Goal: Task Accomplishment & Management: Manage account settings

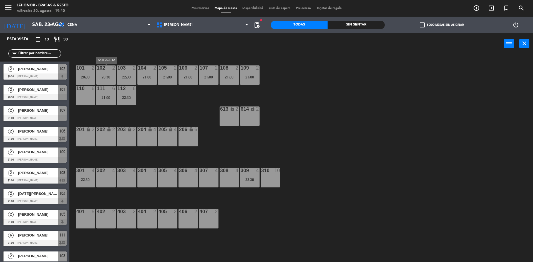
click at [108, 74] on div "102 2 20:30" at bounding box center [105, 74] width 19 height 19
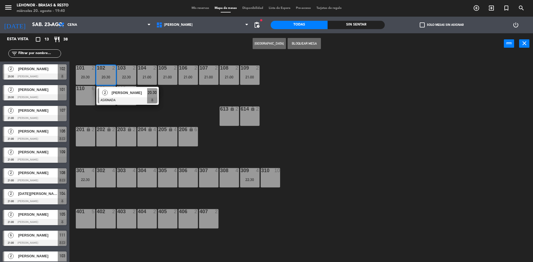
click at [176, 101] on div "101 2 20:30 102 2 20:30 2 [PERSON_NAME] ASIGNADA 20:30 103 2 22:30 104 2 21:00 …" at bounding box center [304, 159] width 458 height 208
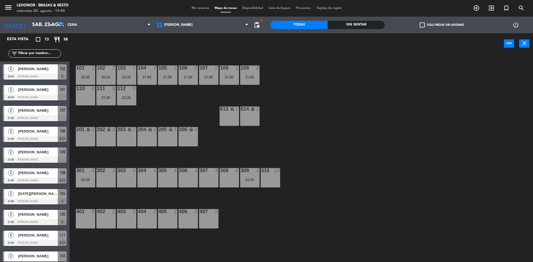
click at [188, 12] on div "menu [PERSON_NAME] - Brasas & Resto [DATE] 20. agosto - 19:40 Mis reservas Mapa…" at bounding box center [266, 8] width 533 height 17
click at [203, 7] on span "Mis reservas" at bounding box center [200, 8] width 23 height 3
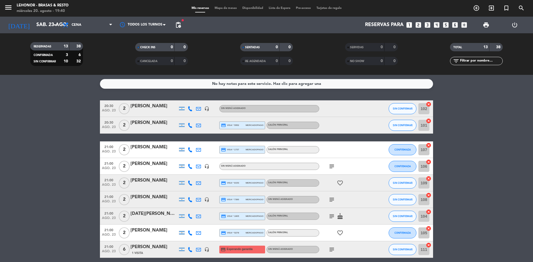
click at [330, 164] on icon "subject" at bounding box center [331, 166] width 7 height 7
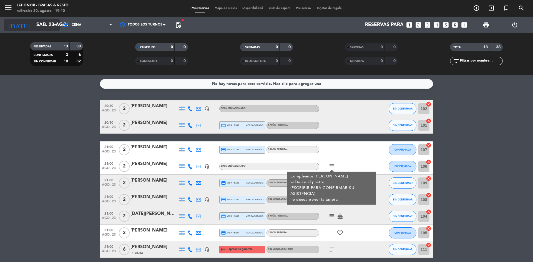
click at [38, 25] on input "sáb. 23 ago." at bounding box center [66, 24] width 64 height 11
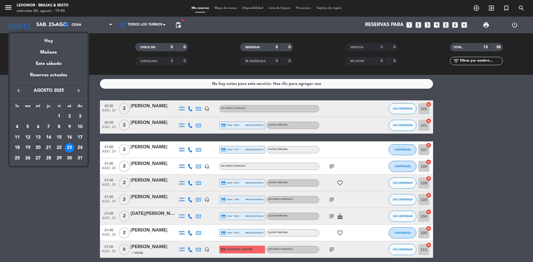
click at [466, 120] on div at bounding box center [266, 131] width 533 height 262
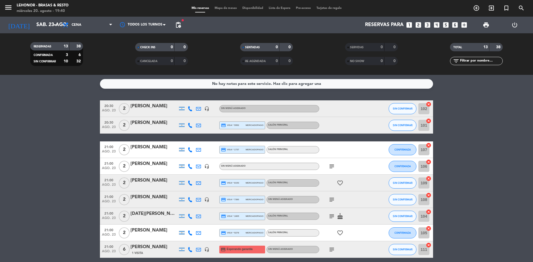
click at [227, 5] on div "menu [PERSON_NAME] - Brasas & Resto [DATE] 20. agosto - 19:40 Mis reservas Mapa…" at bounding box center [266, 8] width 533 height 17
click at [227, 9] on span "Mapa de mesas" at bounding box center [226, 8] width 28 height 3
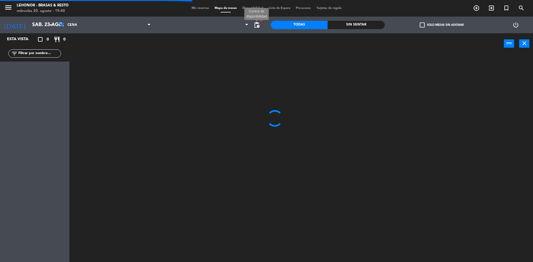
click at [256, 27] on span "pending_actions" at bounding box center [256, 25] width 7 height 7
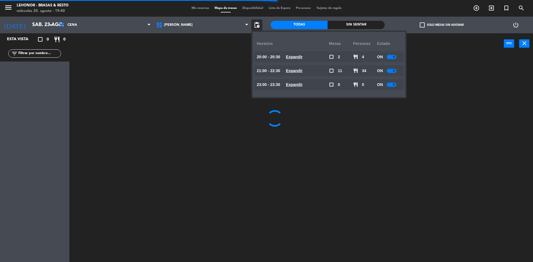
click at [299, 55] on u "Expandir" at bounding box center [294, 57] width 17 height 4
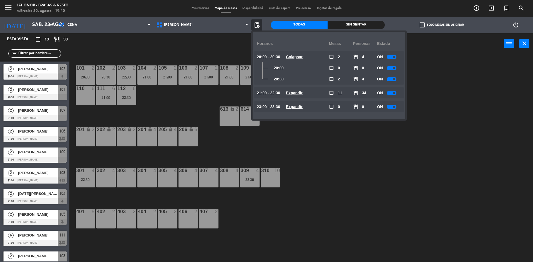
click at [300, 95] on span "Expandir" at bounding box center [294, 93] width 17 height 6
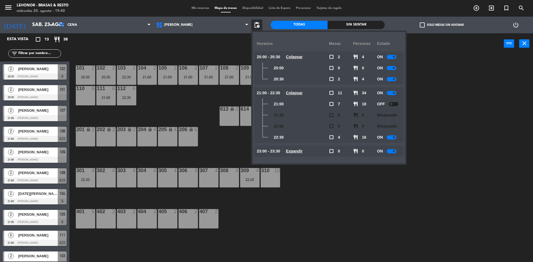
click at [421, 70] on div "101 2 20:30 102 2 20:30 103 2 22:30 104 2 21:00 105 2 21:00 106 2 21:00 107 2 2…" at bounding box center [304, 159] width 458 height 208
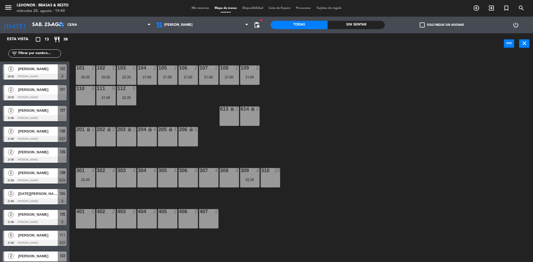
click at [199, 8] on span "Mis reservas" at bounding box center [200, 8] width 23 height 3
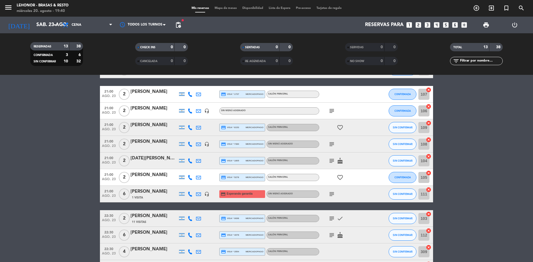
scroll to position [83, 0]
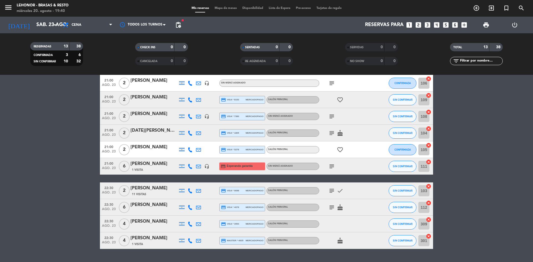
click at [334, 189] on icon "subject" at bounding box center [331, 191] width 7 height 7
click at [331, 206] on icon "subject" at bounding box center [331, 207] width 7 height 7
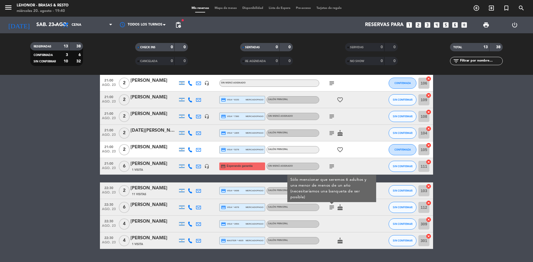
click at [331, 206] on icon "subject" at bounding box center [331, 207] width 7 height 7
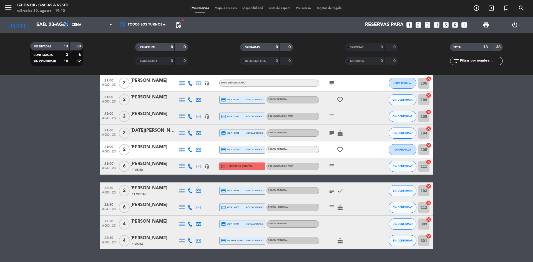
click at [141, 208] on div "[PERSON_NAME]" at bounding box center [153, 204] width 47 height 7
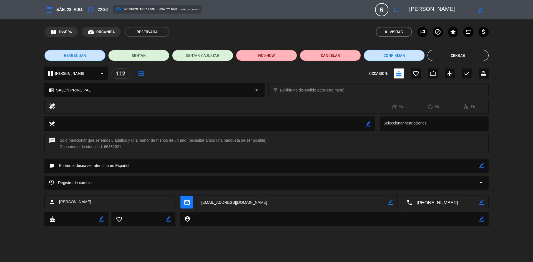
click at [461, 56] on button "Cerrar" at bounding box center [457, 55] width 61 height 11
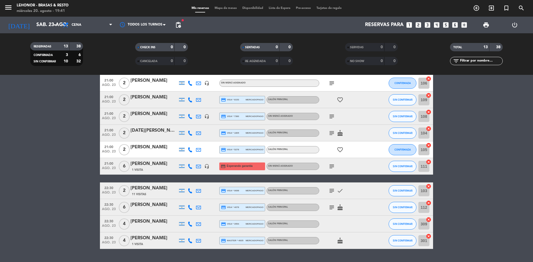
scroll to position [98, 0]
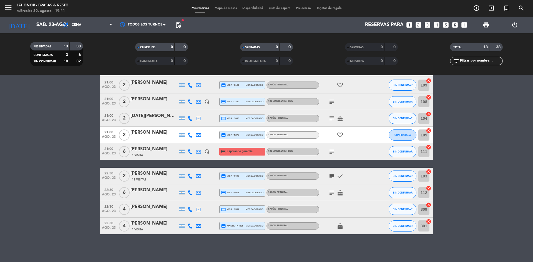
click at [339, 228] on icon "cake" at bounding box center [340, 226] width 7 height 7
click at [453, 178] on bookings-row "20:30 [DATE] 2 [PERSON_NAME] headset_mic Sin menú asignado SIN CONFIRMAR 102 ca…" at bounding box center [266, 118] width 533 height 232
click at [329, 150] on icon "subject" at bounding box center [331, 151] width 7 height 7
click at [455, 133] on bookings-row "20:30 [DATE] 2 [PERSON_NAME] headset_mic Sin menú asignado SIN CONFIRMAR 102 ca…" at bounding box center [266, 118] width 533 height 232
click at [339, 137] on icon "favorite_border" at bounding box center [340, 135] width 7 height 7
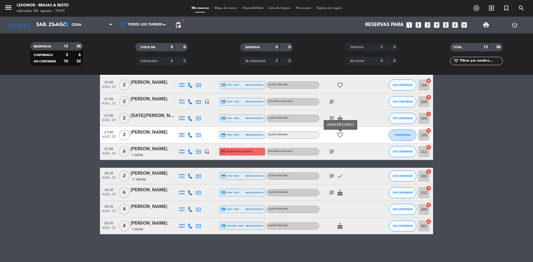
click at [436, 133] on bookings-row "20:30 [DATE] 2 [PERSON_NAME] headset_mic Sin menú asignado SIN CONFIRMAR 102 ca…" at bounding box center [266, 118] width 533 height 232
click at [325, 115] on div "subject cake" at bounding box center [344, 118] width 50 height 16
click at [332, 117] on icon "subject" at bounding box center [331, 118] width 7 height 7
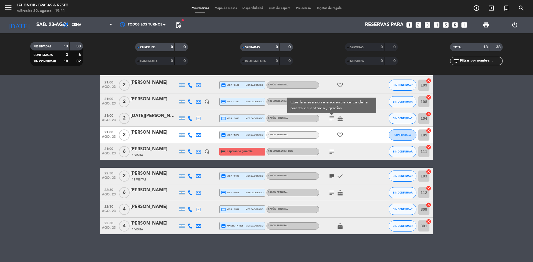
click at [340, 121] on icon "cake" at bounding box center [340, 118] width 7 height 7
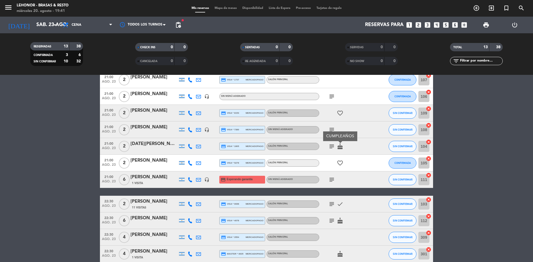
scroll to position [42, 0]
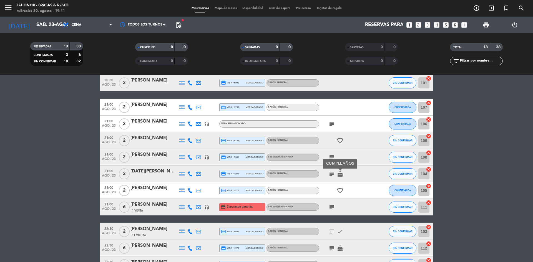
click at [333, 153] on div "subject" at bounding box center [344, 157] width 50 height 16
click at [330, 158] on icon "subject" at bounding box center [331, 157] width 7 height 7
click at [340, 138] on icon "favorite_border" at bounding box center [340, 140] width 7 height 7
click at [331, 124] on icon "subject" at bounding box center [331, 124] width 7 height 7
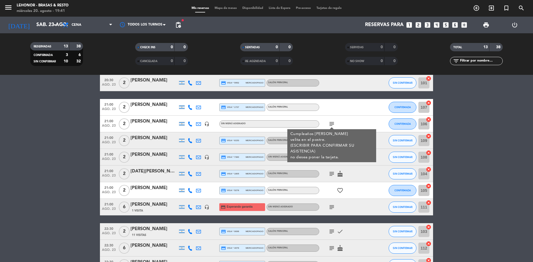
click at [465, 121] on bookings-row "20:30 [DATE] 2 [PERSON_NAME] headset_mic Sin menú asignado SIN CONFIRMAR 102 ca…" at bounding box center [266, 174] width 533 height 232
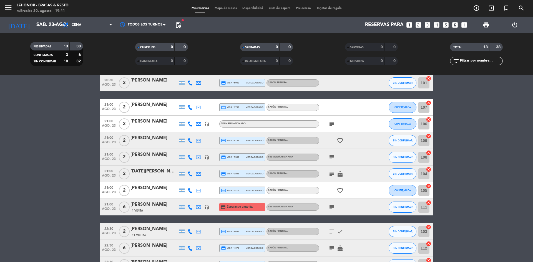
click at [332, 121] on icon "subject" at bounding box center [331, 124] width 7 height 7
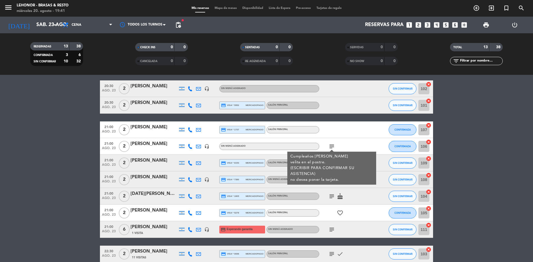
scroll to position [0, 0]
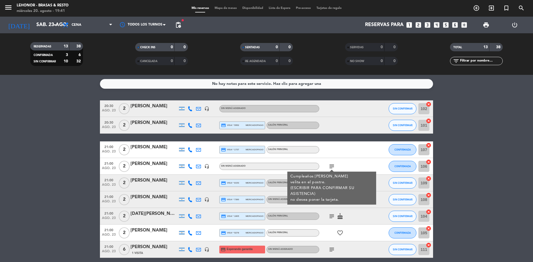
click at [225, 7] on span "Mapa de mesas" at bounding box center [226, 8] width 28 height 3
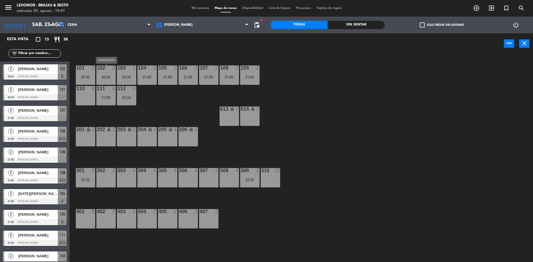
click at [107, 73] on div "102 2 20:30" at bounding box center [105, 74] width 19 height 19
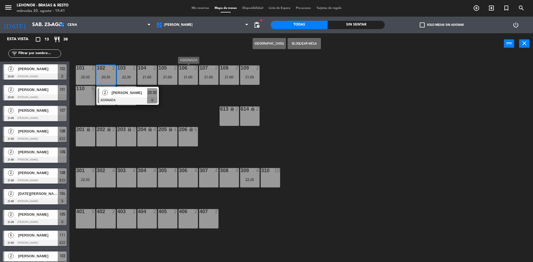
click at [184, 74] on div "106 2 21:00" at bounding box center [187, 74] width 19 height 19
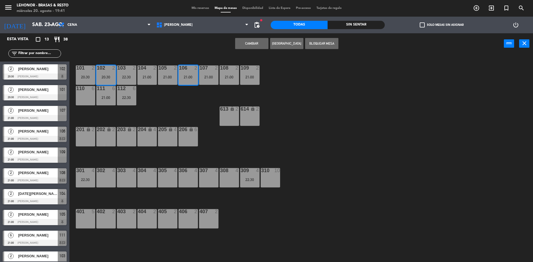
click at [251, 41] on button "Cambiar" at bounding box center [251, 43] width 33 height 11
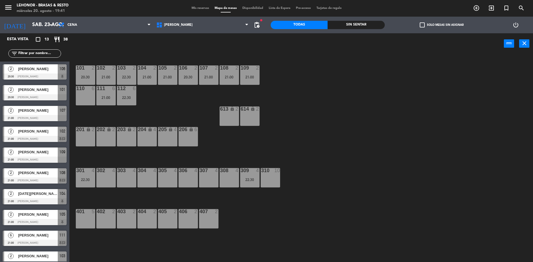
click at [133, 76] on div "22:30" at bounding box center [126, 77] width 19 height 4
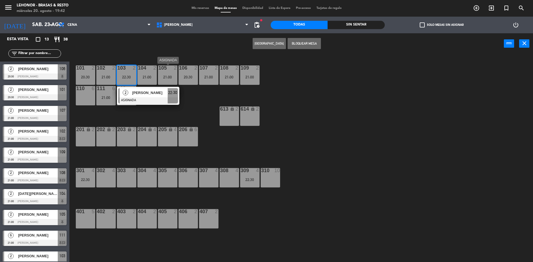
click at [169, 77] on div "21:00" at bounding box center [167, 77] width 19 height 4
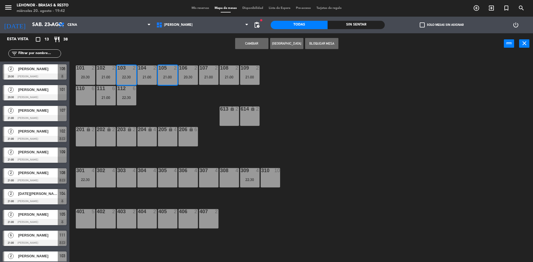
click at [258, 42] on button "Cambiar" at bounding box center [251, 43] width 33 height 11
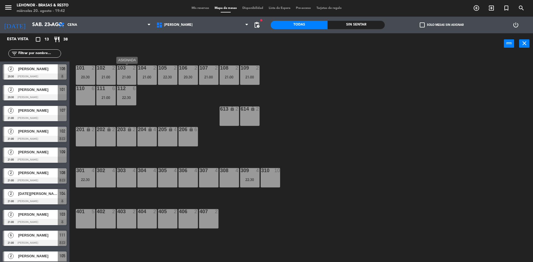
click at [130, 75] on div "21:00" at bounding box center [126, 77] width 19 height 4
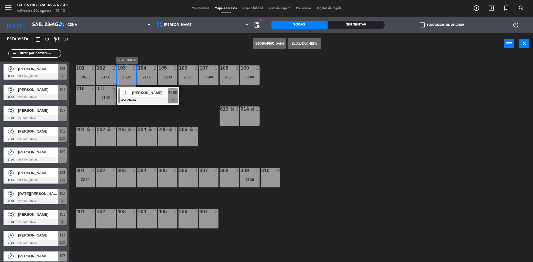
click at [150, 97] on div at bounding box center [148, 100] width 60 height 6
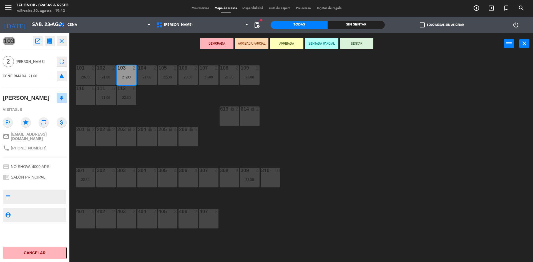
click at [190, 106] on div "101 2 20:30 102 2 21:00 103 2 21:00 104 2 21:00 105 2 22:30 106 2 20:30 107 2 2…" at bounding box center [304, 159] width 458 height 208
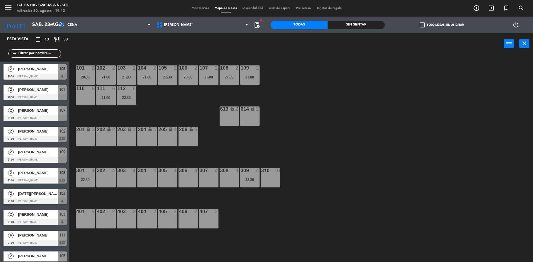
click at [192, 75] on div "20:30" at bounding box center [187, 77] width 19 height 4
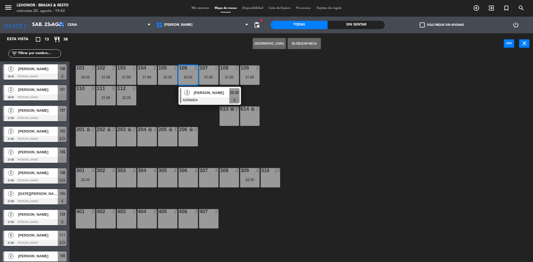
click at [208, 74] on div "107 2 21:00" at bounding box center [208, 74] width 19 height 19
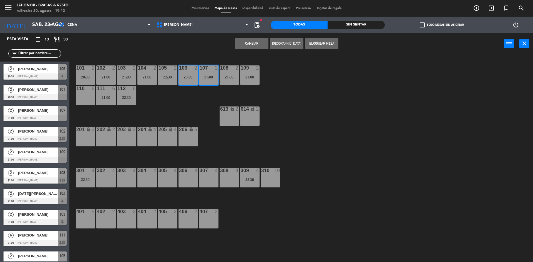
click at [208, 74] on div "107 2 21:00" at bounding box center [208, 74] width 19 height 19
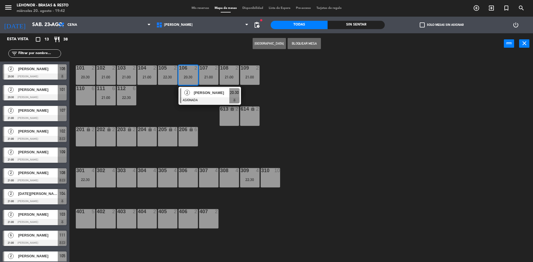
click at [227, 74] on div "108 2 21:00" at bounding box center [228, 74] width 19 height 19
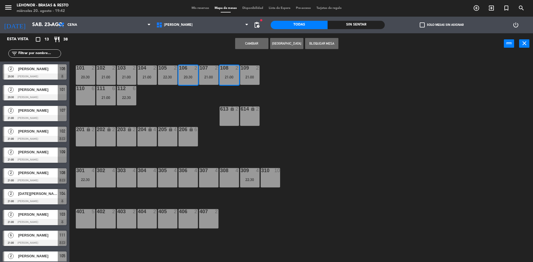
click at [253, 42] on button "Cambiar" at bounding box center [251, 43] width 33 height 11
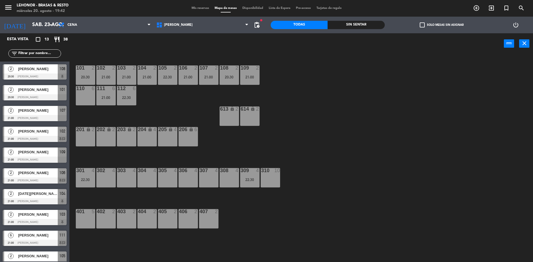
click at [282, 83] on div "101 2 20:30 102 2 21:00 103 2 21:00 104 2 21:00 105 2 22:30 106 2 21:00 107 2 2…" at bounding box center [304, 159] width 458 height 208
click at [127, 97] on div "22:30" at bounding box center [126, 98] width 19 height 4
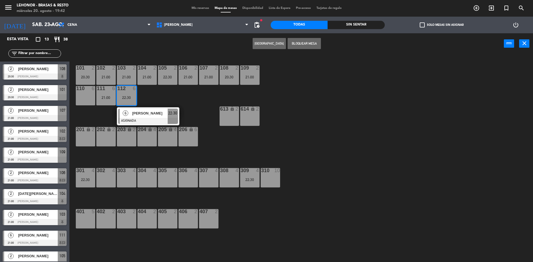
click at [159, 92] on div "101 2 20:30 102 2 21:00 103 2 21:00 104 2 21:00 105 2 22:30 106 2 21:00 107 2 2…" at bounding box center [304, 159] width 458 height 208
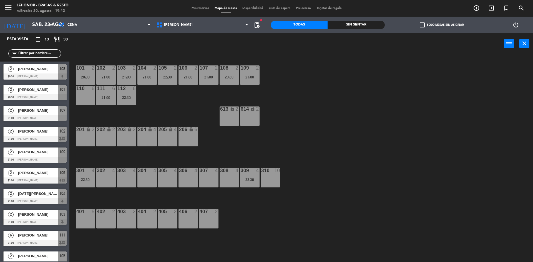
click at [104, 99] on div "21:00" at bounding box center [105, 98] width 19 height 4
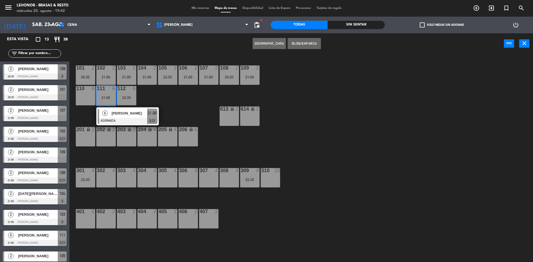
click at [164, 98] on div "101 2 20:30 102 2 21:00 103 2 21:00 104 2 21:00 105 2 22:30 106 2 21:00 107 2 2…" at bounding box center [304, 159] width 458 height 208
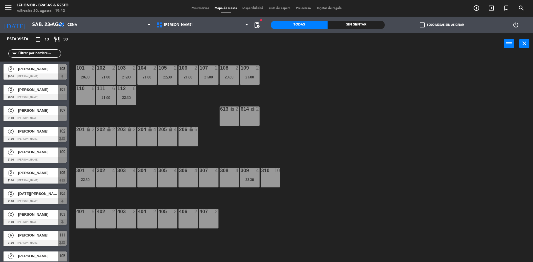
click at [108, 100] on div "21:00" at bounding box center [105, 98] width 19 height 4
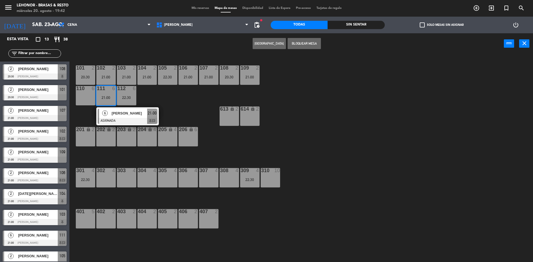
click at [83, 98] on div "110 6" at bounding box center [85, 95] width 19 height 19
click at [243, 42] on button "Mover" at bounding box center [251, 43] width 33 height 11
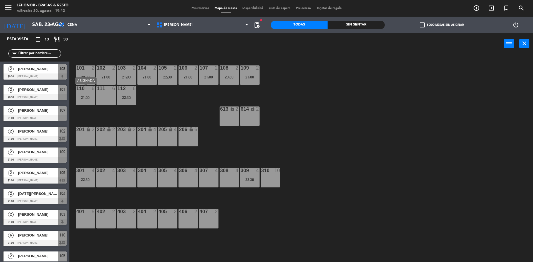
click at [87, 93] on div "110 6 21:00" at bounding box center [85, 95] width 19 height 19
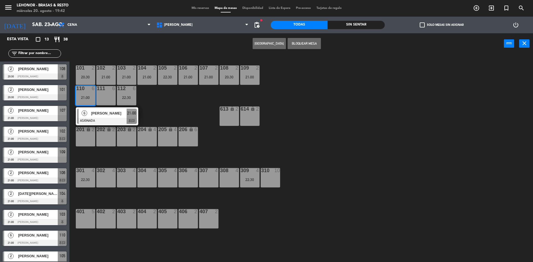
click at [92, 110] on span "[PERSON_NAME]" at bounding box center [109, 113] width 36 height 6
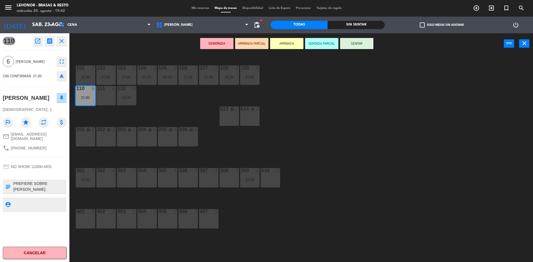
click at [38, 42] on icon "open_in_new" at bounding box center [37, 41] width 7 height 7
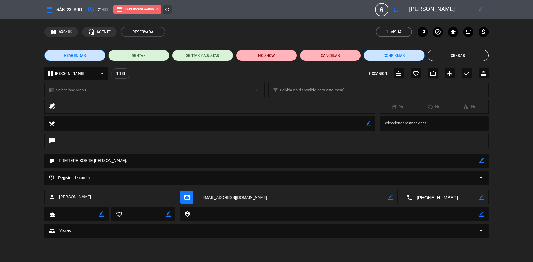
click at [455, 56] on button "Cerrar" at bounding box center [457, 55] width 61 height 11
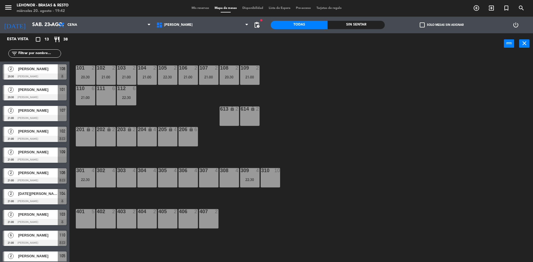
drag, startPoint x: 126, startPoint y: 94, endPoint x: 131, endPoint y: 102, distance: 9.1
click at [126, 94] on div "112 6 22:30" at bounding box center [126, 95] width 19 height 19
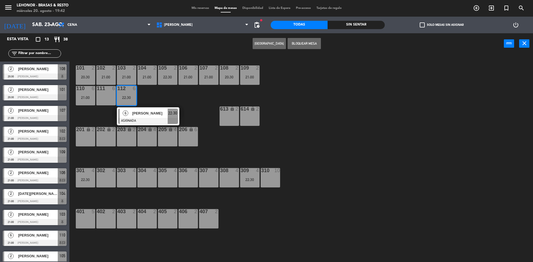
click at [142, 120] on div at bounding box center [148, 121] width 60 height 6
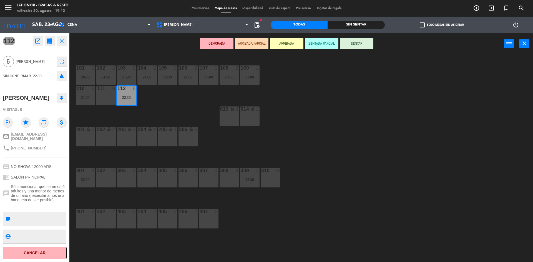
click at [38, 44] on icon "open_in_new" at bounding box center [37, 41] width 7 height 7
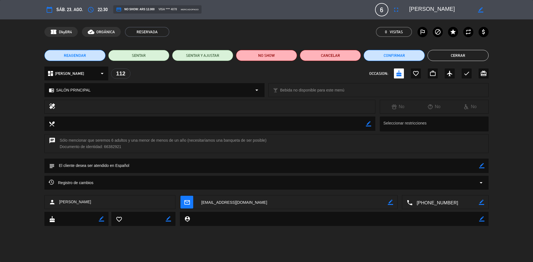
click at [473, 104] on div "No" at bounding box center [470, 106] width 36 height 7
click at [372, 108] on div "healing" at bounding box center [209, 107] width 331 height 14
click at [418, 107] on div "No" at bounding box center [434, 106] width 36 height 7
click at [55, 107] on div "healing" at bounding box center [209, 107] width 331 height 14
click at [51, 106] on icon "healing" at bounding box center [52, 107] width 7 height 8
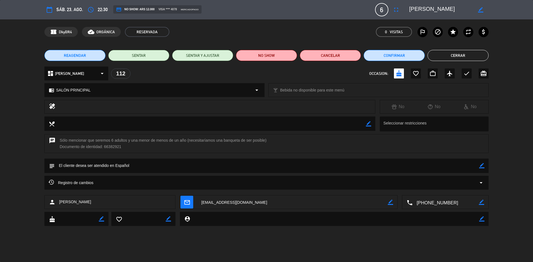
click at [424, 126] on div at bounding box center [435, 124] width 107 height 11
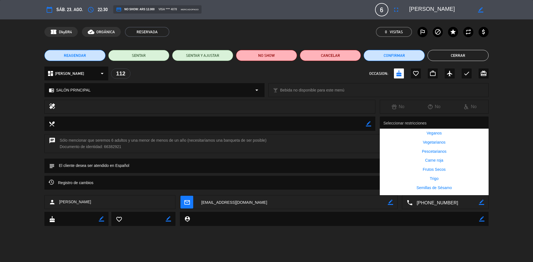
click at [528, 115] on div "healing No No No" at bounding box center [266, 108] width 533 height 17
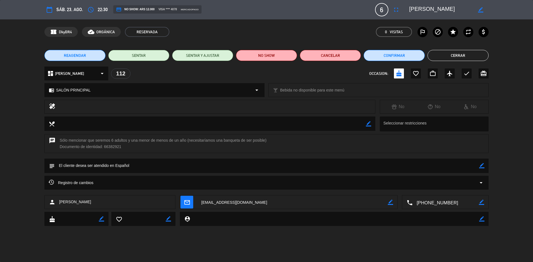
click at [480, 181] on icon "arrow_drop_down" at bounding box center [481, 183] width 7 height 7
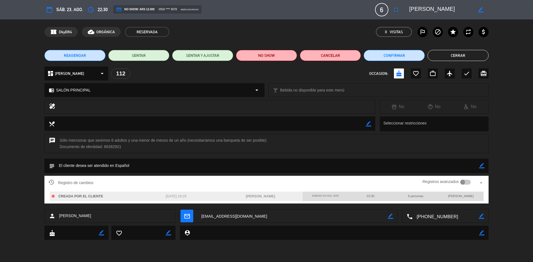
click at [515, 145] on div "chat Sólo mencionar que seremos 6 adultos y una menor de menos de un año (neces…" at bounding box center [266, 146] width 533 height 24
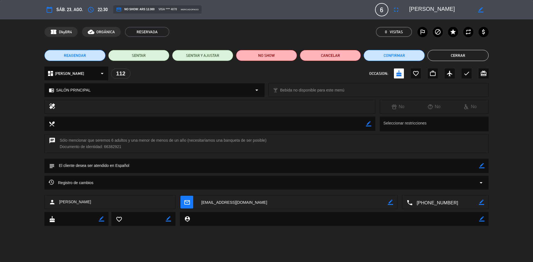
click at [308, 147] on div "chat Sólo mencionar que seremos 6 adultos y una menor de menos de un año (neces…" at bounding box center [266, 143] width 444 height 19
click at [469, 54] on button "Cerrar" at bounding box center [457, 55] width 61 height 11
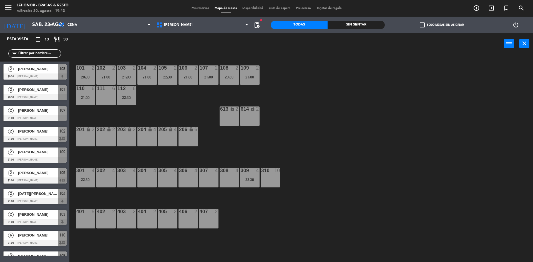
scroll to position [35, 0]
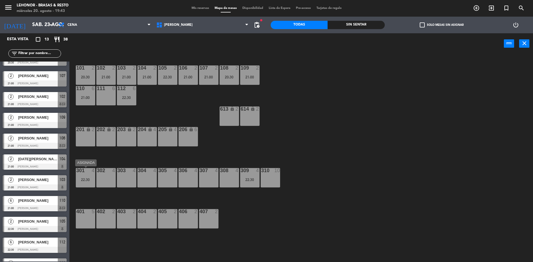
click at [85, 176] on div "301 4 22:30" at bounding box center [85, 177] width 19 height 19
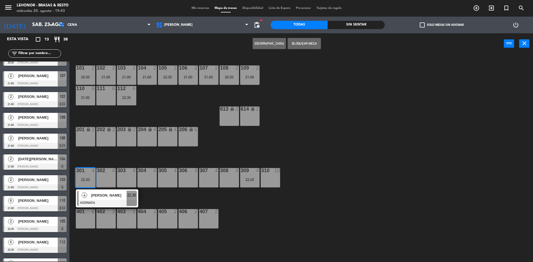
click at [152, 178] on div "304 4" at bounding box center [146, 177] width 19 height 19
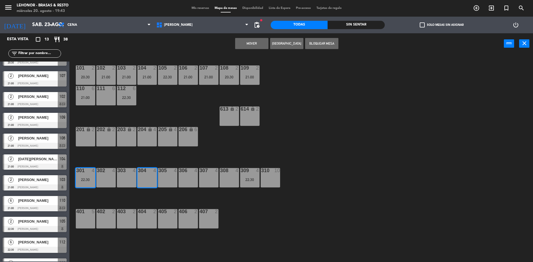
drag, startPoint x: 248, startPoint y: 40, endPoint x: 251, endPoint y: 57, distance: 17.2
click at [249, 40] on button "Mover" at bounding box center [251, 43] width 33 height 11
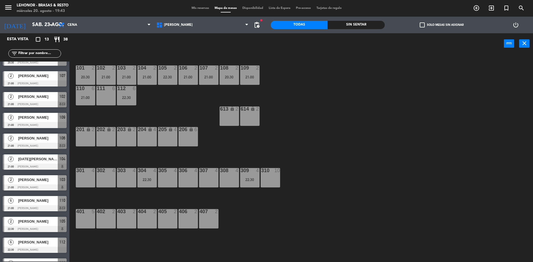
click at [249, 180] on div "22:30" at bounding box center [249, 180] width 19 height 4
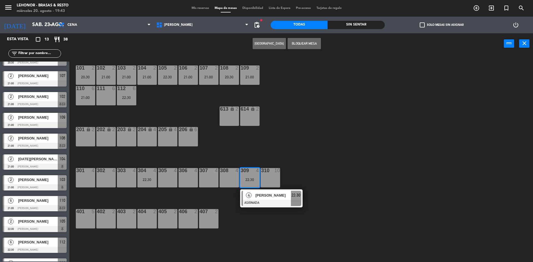
click at [178, 181] on div "101 2 20:30 102 2 21:00 103 2 21:00 104 2 21:00 105 2 22:30 106 2 21:00 107 2 2…" at bounding box center [304, 159] width 458 height 208
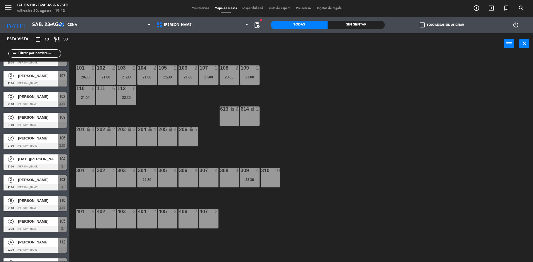
click at [189, 182] on div "306 4" at bounding box center [187, 177] width 19 height 19
click at [242, 182] on div "309 4 22:30" at bounding box center [249, 177] width 19 height 19
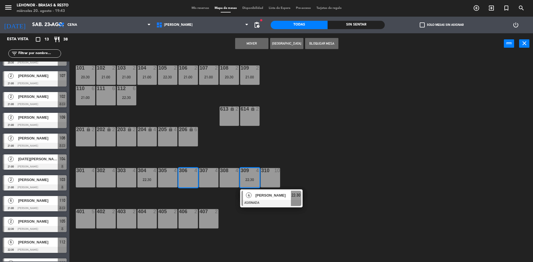
click at [253, 41] on button "Mover" at bounding box center [251, 43] width 33 height 11
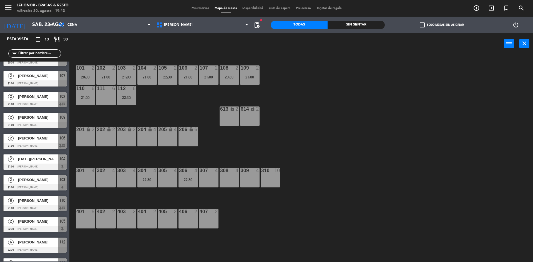
click at [303, 98] on div "101 2 20:30 102 2 21:00 103 2 21:00 104 2 21:00 105 2 22:30 106 2 21:00 107 2 2…" at bounding box center [304, 159] width 458 height 208
click at [49, 21] on input "sáb. 23 ago." at bounding box center [61, 24] width 64 height 11
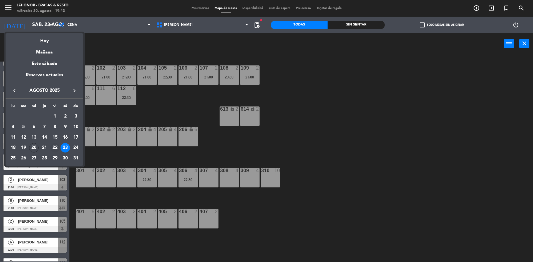
click at [55, 148] on div "22" at bounding box center [54, 147] width 9 height 9
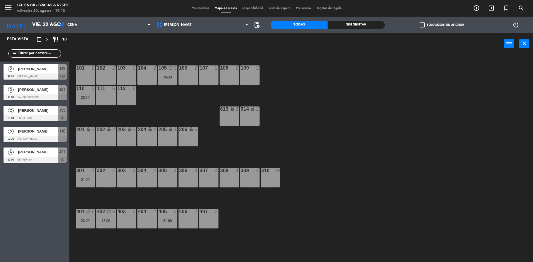
scroll to position [0, 0]
click at [169, 79] on div "105 block 2 20:30" at bounding box center [167, 74] width 19 height 19
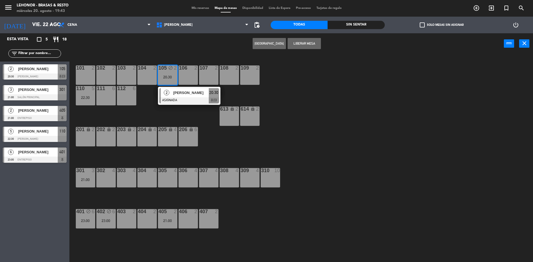
click at [202, 116] on div "101 2 102 2 103 2 104 2 105 block 2 20:30 2 [PERSON_NAME] ASIGNADA 20:30 chat 1…" at bounding box center [304, 159] width 458 height 208
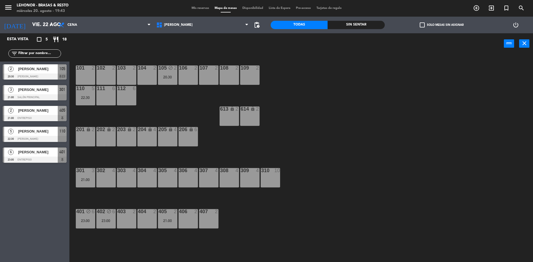
click at [94, 91] on div "5" at bounding box center [93, 88] width 3 height 5
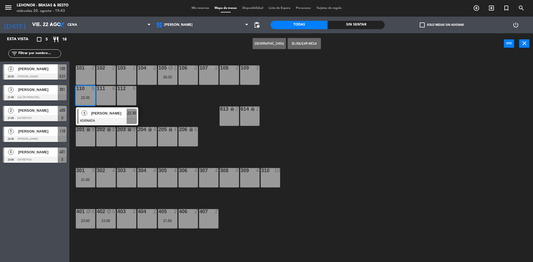
click at [181, 96] on div "101 2 102 2 103 2 104 2 105 block 2 20:30 106 2 107 2 108 2 109 2 110 5 22:30 5…" at bounding box center [304, 159] width 458 height 208
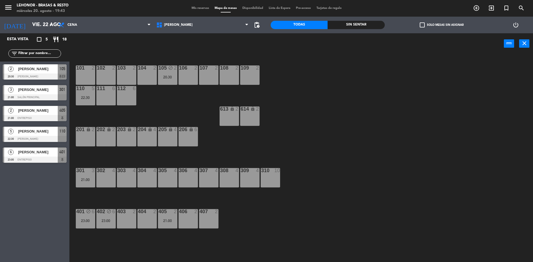
drag, startPoint x: 106, startPoint y: 213, endPoint x: 108, endPoint y: 208, distance: 5.8
click at [107, 210] on div "402 block 6 23:00" at bounding box center [105, 218] width 19 height 19
drag, startPoint x: 104, startPoint y: 214, endPoint x: 385, endPoint y: 135, distance: 291.9
click at [385, 135] on div "101 2 102 2 103 2 104 2 105 block 2 20:30 106 2 107 2 108 2 109 2 110 5 22:30 1…" at bounding box center [304, 159] width 458 height 208
click at [52, 154] on span "[PERSON_NAME]" at bounding box center [38, 152] width 40 height 6
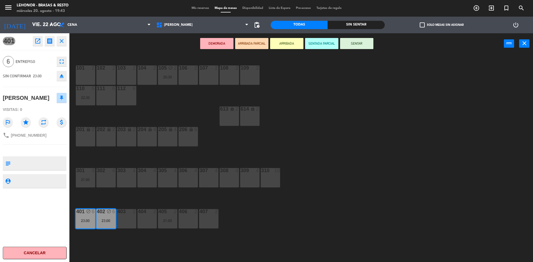
click at [60, 41] on icon "close" at bounding box center [61, 41] width 7 height 7
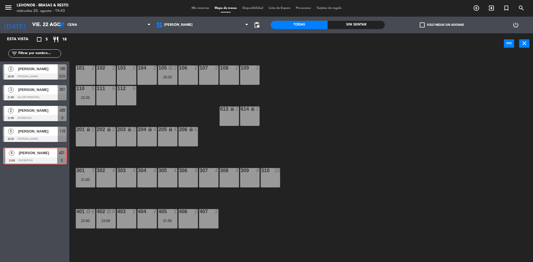
click at [37, 149] on div "6 [PERSON_NAME] 23:00 Entrepiso 401 6 [PERSON_NAME] 23:00 Entrepiso 401" at bounding box center [34, 156] width 69 height 22
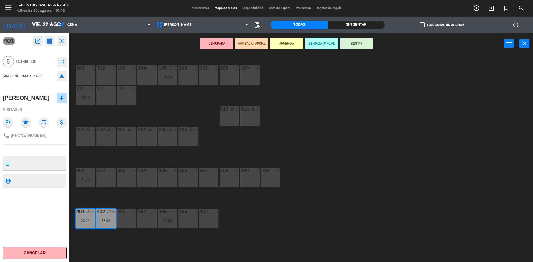
click at [37, 42] on icon "open_in_new" at bounding box center [37, 41] width 7 height 7
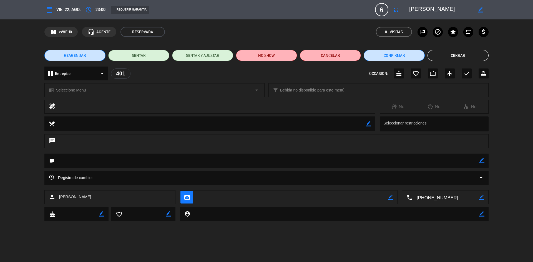
click at [455, 57] on button "Cerrar" at bounding box center [457, 55] width 61 height 11
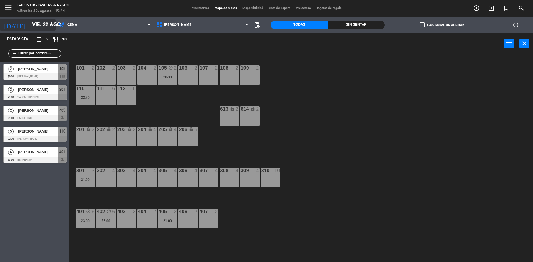
click at [44, 27] on input "vie. 22 ago." at bounding box center [61, 24] width 64 height 11
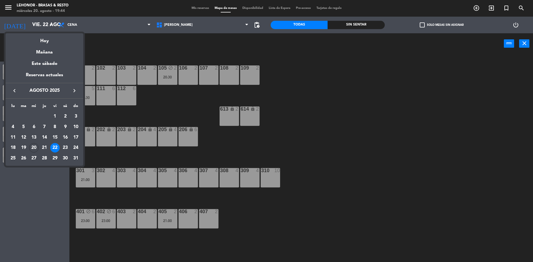
click at [36, 149] on div "20" at bounding box center [33, 147] width 9 height 9
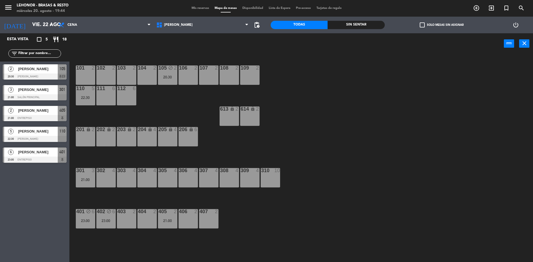
type input "mié. 20 ago."
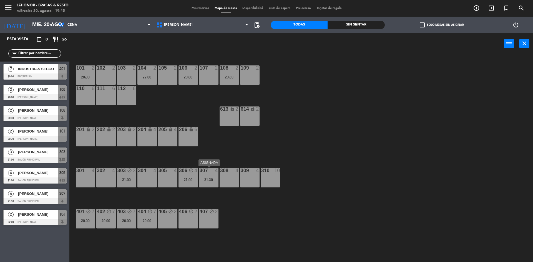
click at [213, 178] on div "21:30" at bounding box center [208, 180] width 19 height 4
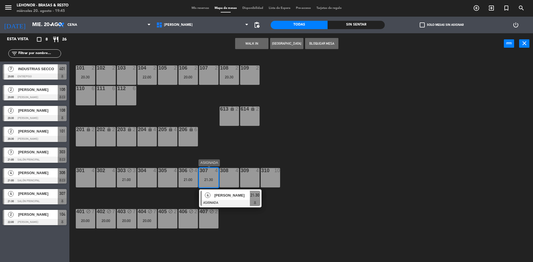
click at [211, 170] on div at bounding box center [208, 170] width 9 height 5
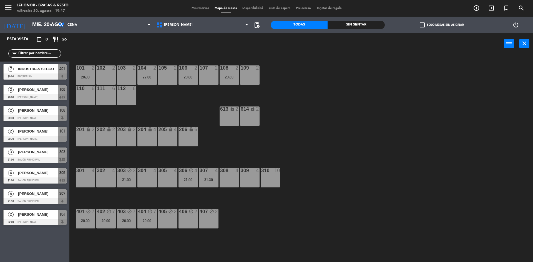
click at [52, 104] on div "2 [PERSON_NAME] 20:30 [PERSON_NAME] 108" at bounding box center [34, 113] width 69 height 21
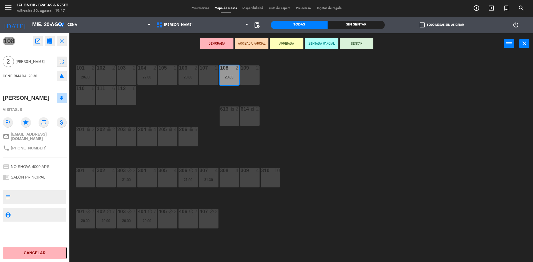
click at [61, 36] on button "close" at bounding box center [62, 41] width 10 height 10
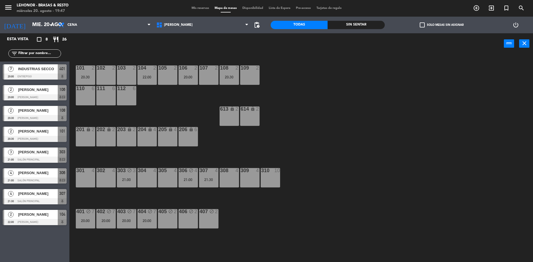
click at [192, 7] on span "Mis reservas" at bounding box center [200, 8] width 23 height 3
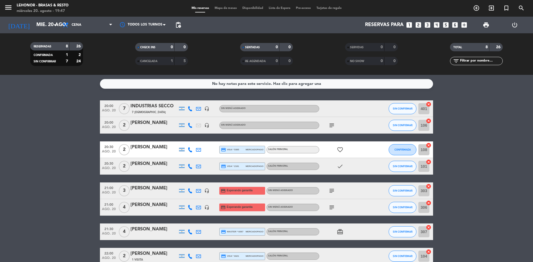
click at [340, 149] on icon "favorite_border" at bounding box center [340, 150] width 7 height 7
click at [332, 123] on icon "subject" at bounding box center [331, 125] width 7 height 7
click at [341, 165] on icon "check" at bounding box center [340, 166] width 7 height 7
click at [330, 195] on div "subject" at bounding box center [344, 191] width 50 height 16
click at [332, 191] on icon "subject" at bounding box center [331, 191] width 7 height 7
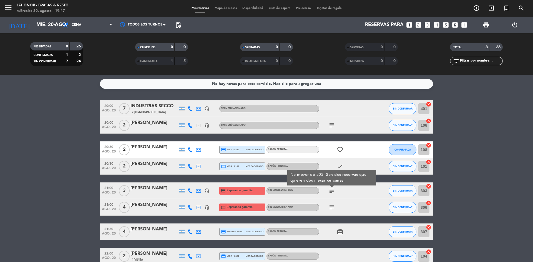
click at [333, 209] on icon "subject" at bounding box center [331, 207] width 7 height 7
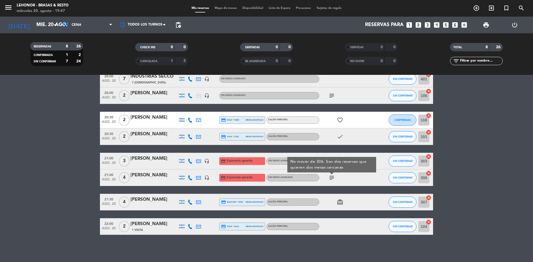
scroll to position [30, 0]
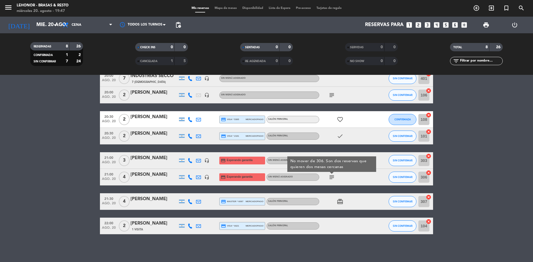
click at [339, 199] on icon "card_giftcard" at bounding box center [340, 201] width 7 height 7
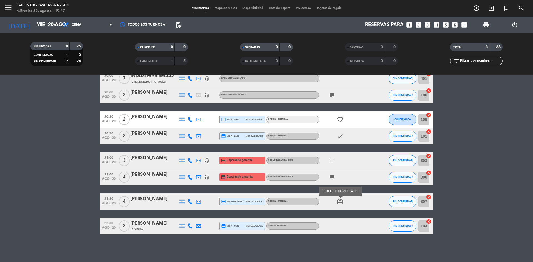
click at [461, 117] on bookings-row "20:00 [DATE] 7 INDUSTRIAS [PERSON_NAME] 7 Visitas headset_mic Sin menú asignado…" at bounding box center [266, 152] width 533 height 164
click at [342, 204] on icon "card_giftcard" at bounding box center [340, 201] width 7 height 7
